Goal: Information Seeking & Learning: Learn about a topic

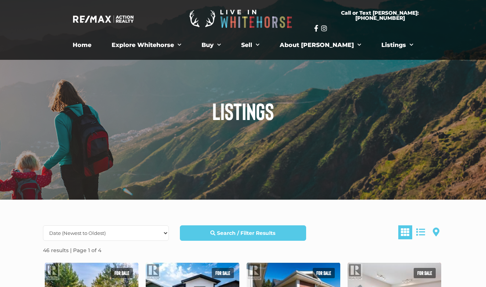
scroll to position [132, 0]
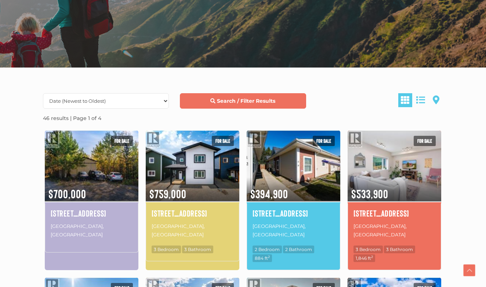
click at [252, 105] on link "Search / Filter Results" at bounding box center [243, 100] width 126 height 15
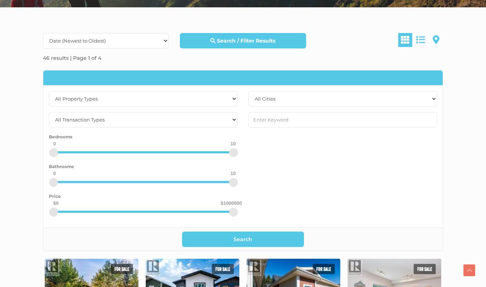
scroll to position [193, 0]
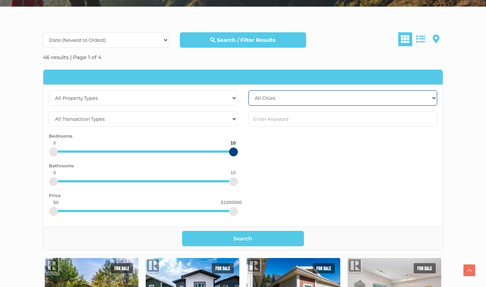
drag, startPoint x: 234, startPoint y: 152, endPoint x: 292, endPoint y: 159, distance: 59.3
click at [292, 159] on div "All Property Types Business Industrial Office Other Single Family Vacant Land A…" at bounding box center [243, 155] width 400 height 131
drag, startPoint x: 51, startPoint y: 153, endPoint x: 119, endPoint y: 166, distance: 69.6
click at [119, 166] on div "All Property Types Business Industrial Office Other Single Family Vacant Land A…" at bounding box center [143, 155] width 200 height 131
drag, startPoint x: 52, startPoint y: 178, endPoint x: 97, endPoint y: 196, distance: 48.6
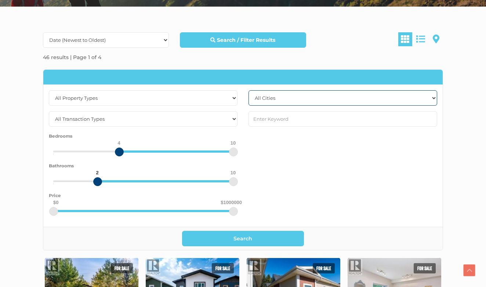
click at [97, 196] on div "All Property Types Business Industrial Office Other Single Family Vacant Land A…" at bounding box center [143, 155] width 200 height 131
drag, startPoint x: 235, startPoint y: 213, endPoint x: 215, endPoint y: 215, distance: 19.9
click at [215, 215] on div at bounding box center [215, 211] width 9 height 9
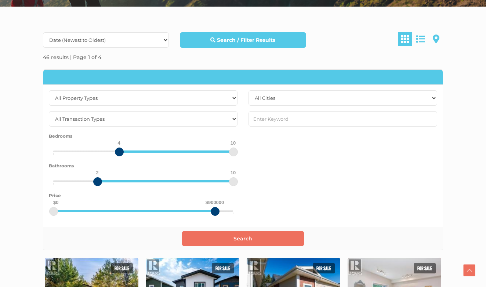
click at [230, 238] on button "Search" at bounding box center [243, 238] width 122 height 15
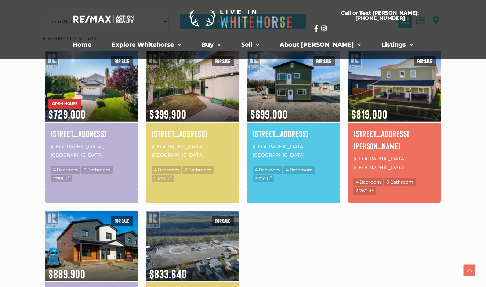
scroll to position [212, 0]
click at [76, 136] on h4 "203 Falcon Drive" at bounding box center [92, 133] width 82 height 12
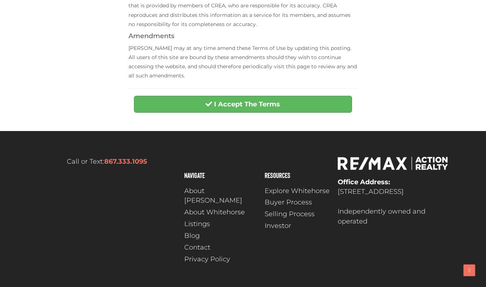
scroll to position [335, 0]
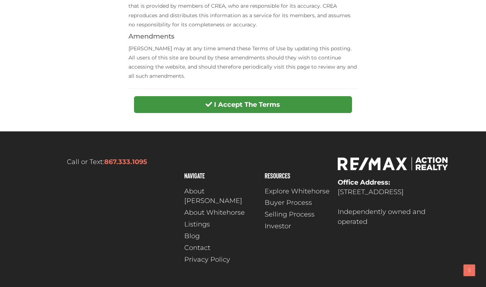
click at [197, 99] on button "I Accept The Terms" at bounding box center [243, 104] width 218 height 17
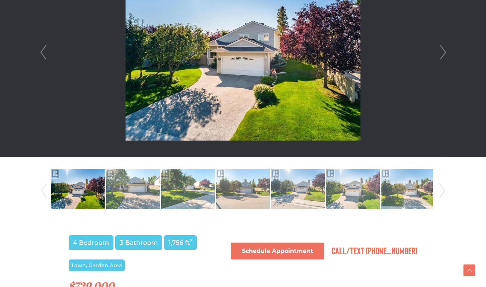
scroll to position [193, 0]
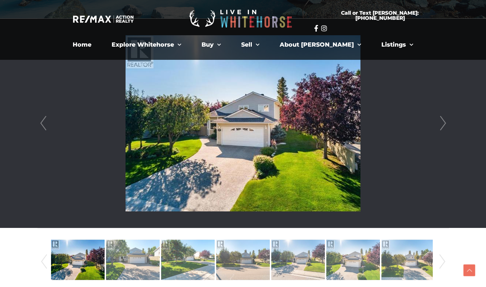
click at [439, 130] on link "Next" at bounding box center [443, 123] width 11 height 209
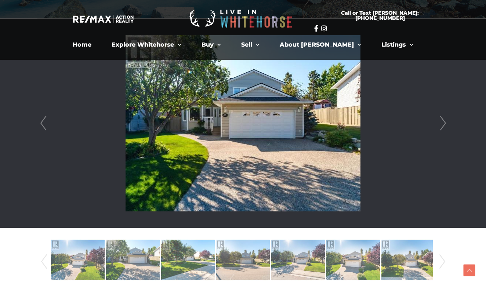
click at [439, 130] on link "Next" at bounding box center [443, 123] width 11 height 209
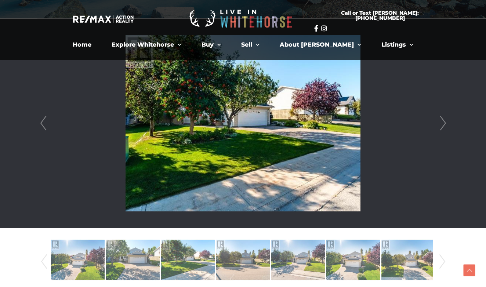
click at [439, 130] on link "Next" at bounding box center [443, 123] width 11 height 209
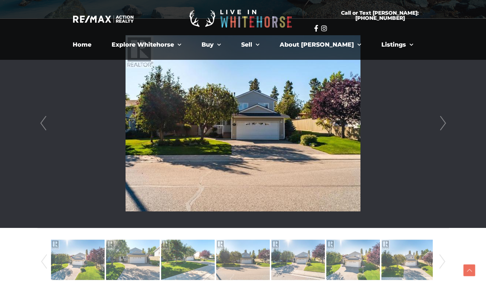
click at [439, 130] on link "Next" at bounding box center [443, 123] width 11 height 209
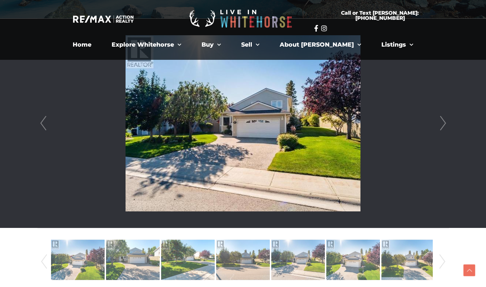
click at [439, 130] on link "Next" at bounding box center [443, 123] width 11 height 209
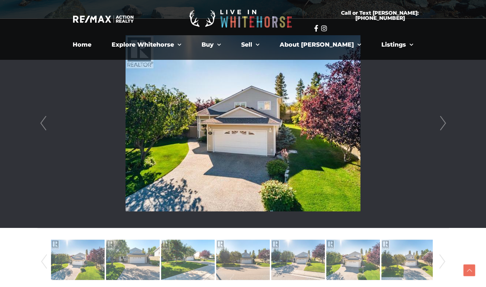
click at [439, 130] on link "Next" at bounding box center [443, 123] width 11 height 209
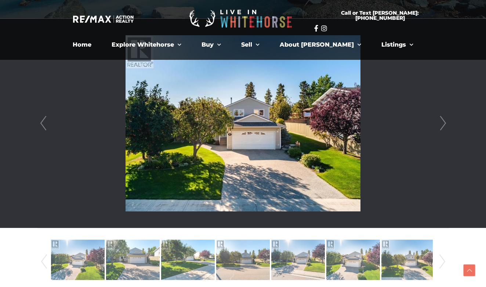
click at [439, 130] on link "Next" at bounding box center [443, 123] width 11 height 209
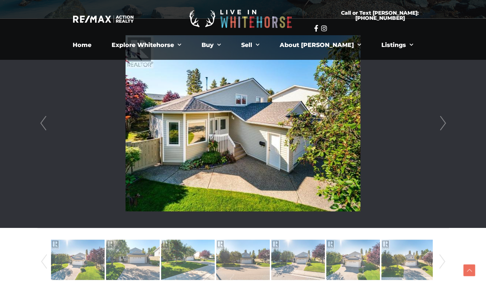
click at [439, 130] on link "Next" at bounding box center [443, 123] width 11 height 209
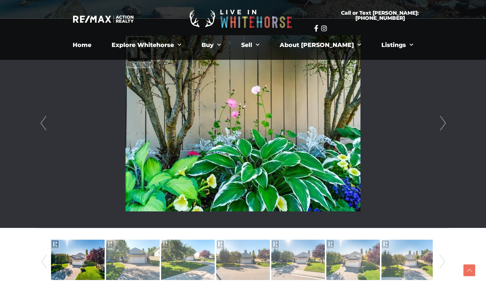
click at [439, 130] on link "Next" at bounding box center [443, 123] width 11 height 209
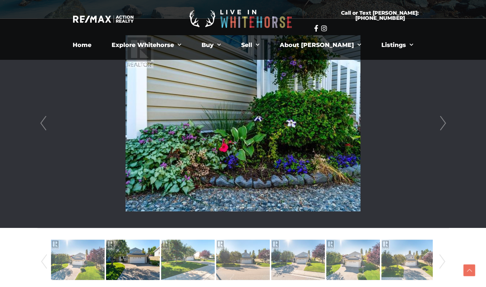
click at [439, 130] on link "Next" at bounding box center [443, 123] width 11 height 209
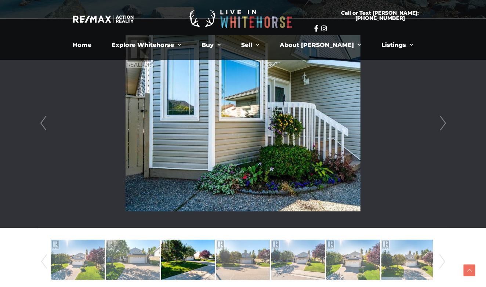
click at [439, 130] on link "Next" at bounding box center [443, 123] width 11 height 209
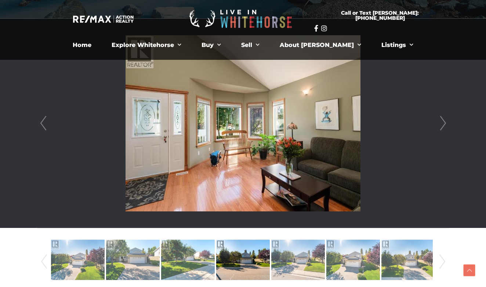
click at [439, 130] on link "Next" at bounding box center [443, 123] width 11 height 209
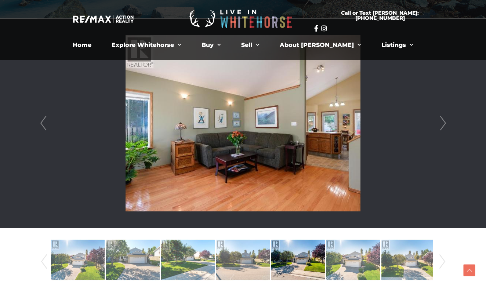
click at [439, 130] on link "Next" at bounding box center [443, 123] width 11 height 209
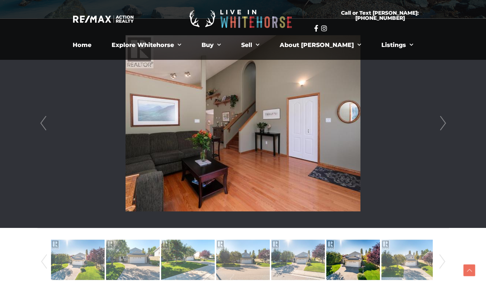
click at [439, 130] on link "Next" at bounding box center [443, 123] width 11 height 209
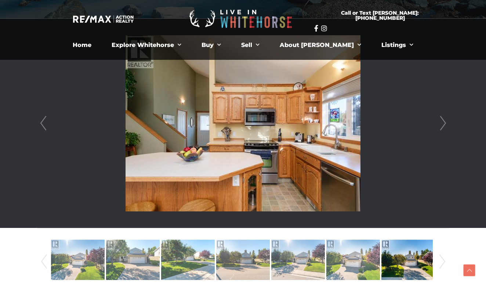
click at [439, 130] on link "Next" at bounding box center [443, 123] width 11 height 209
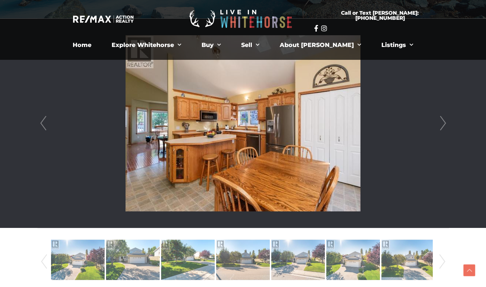
click at [439, 130] on link "Next" at bounding box center [443, 123] width 11 height 209
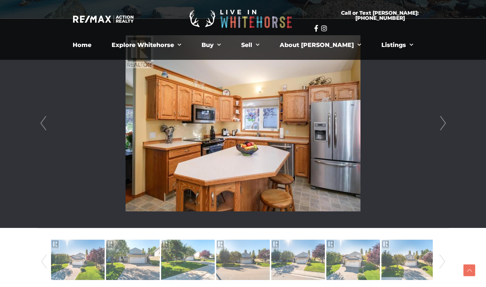
click at [439, 130] on link "Next" at bounding box center [443, 123] width 11 height 209
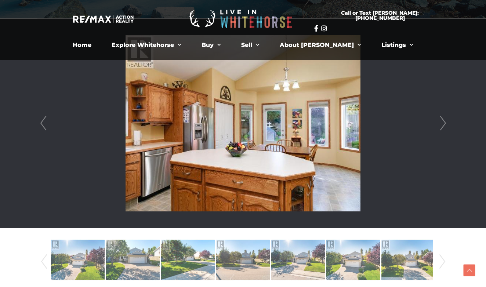
click at [439, 130] on link "Next" at bounding box center [443, 123] width 11 height 209
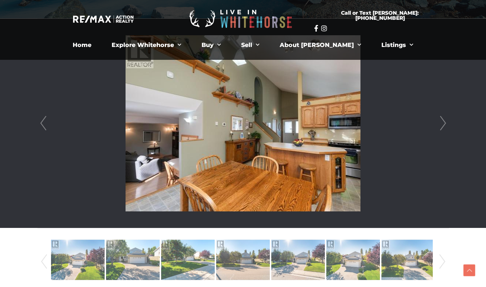
click at [442, 129] on link "Next" at bounding box center [443, 123] width 11 height 209
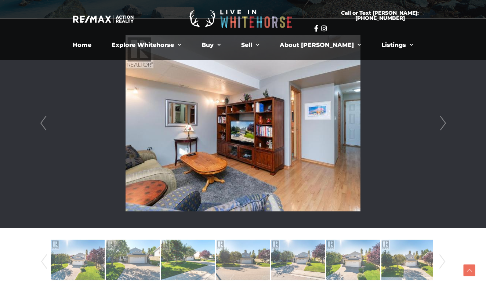
click at [442, 129] on link "Next" at bounding box center [443, 123] width 11 height 209
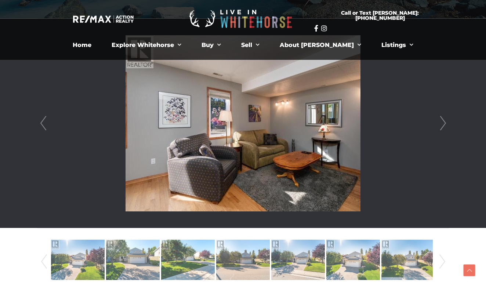
click at [442, 129] on link "Next" at bounding box center [443, 123] width 11 height 209
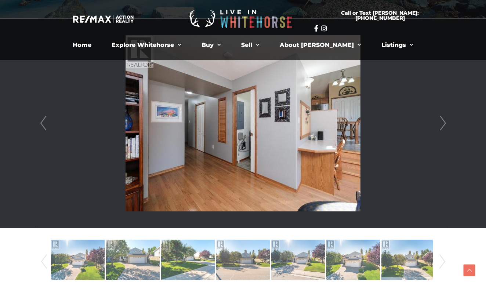
click at [442, 129] on link "Next" at bounding box center [443, 123] width 11 height 209
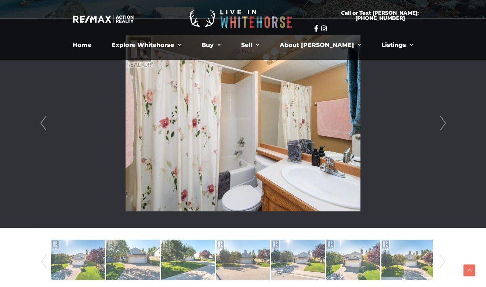
click at [442, 129] on link "Next" at bounding box center [443, 123] width 11 height 209
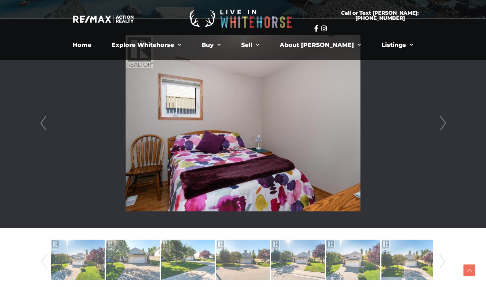
click at [442, 129] on link "Next" at bounding box center [443, 123] width 11 height 209
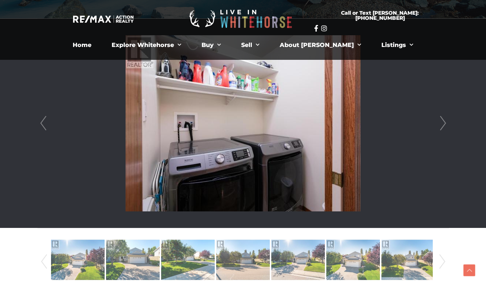
click at [442, 129] on link "Next" at bounding box center [443, 123] width 11 height 209
